Goal: Task Accomplishment & Management: Complete application form

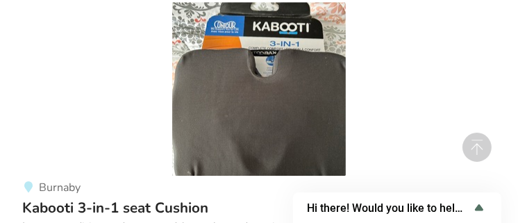
scroll to position [6642, 0]
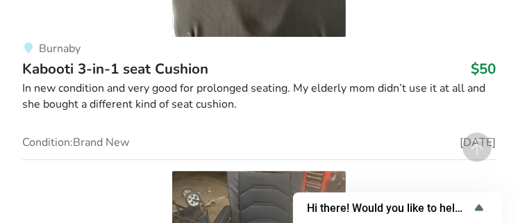
type input "Alright, that's what I got here."
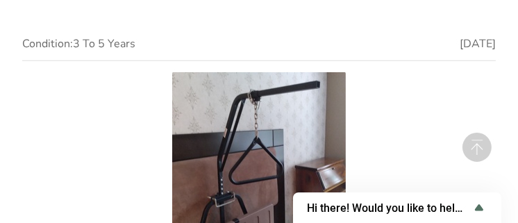
scroll to position [16091, 0]
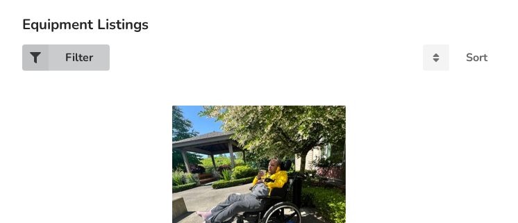
click at [76, 59] on div "Filter" at bounding box center [79, 57] width 28 height 11
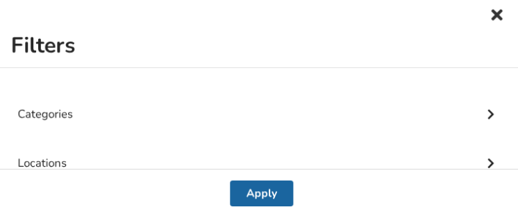
scroll to position [65, 0]
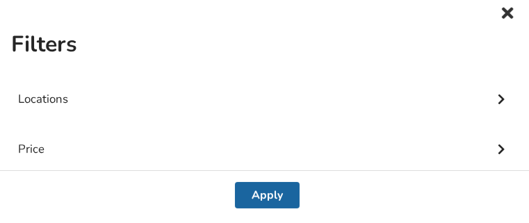
click at [498, 8] on icon at bounding box center [507, 13] width 19 height 17
